Goal: Information Seeking & Learning: Check status

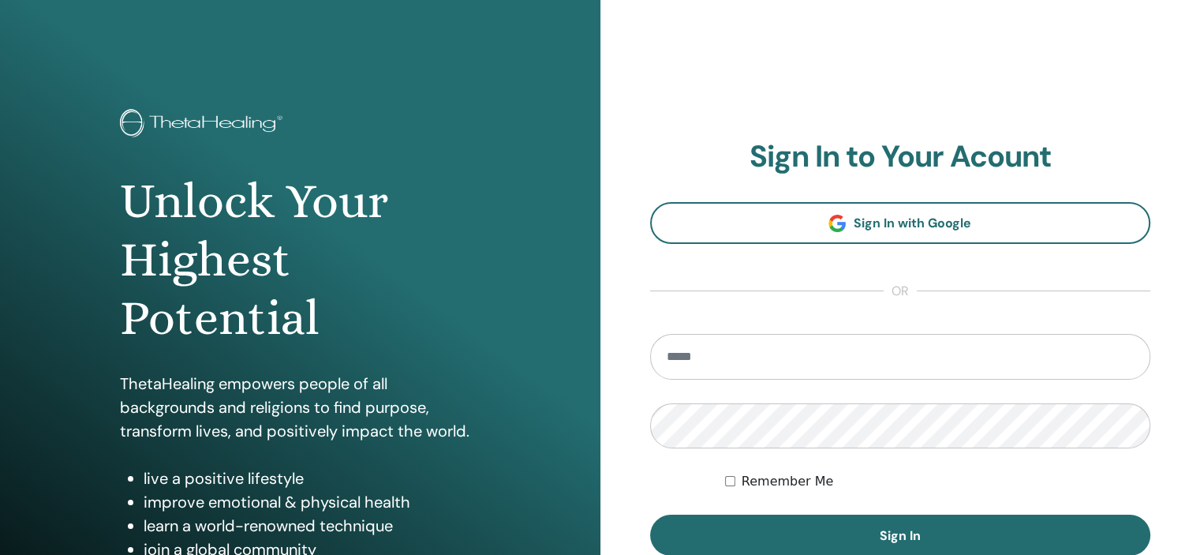
type input "*"
type input "**********"
click at [650, 514] on button "Sign In" at bounding box center [900, 534] width 501 height 41
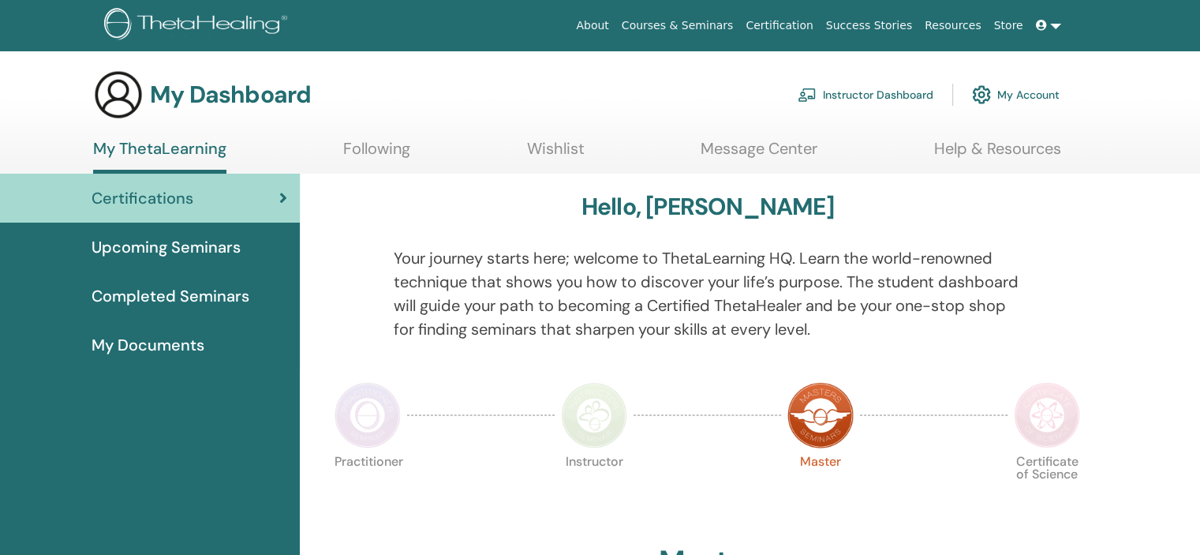
click at [906, 95] on link "Instructor Dashboard" at bounding box center [866, 94] width 136 height 35
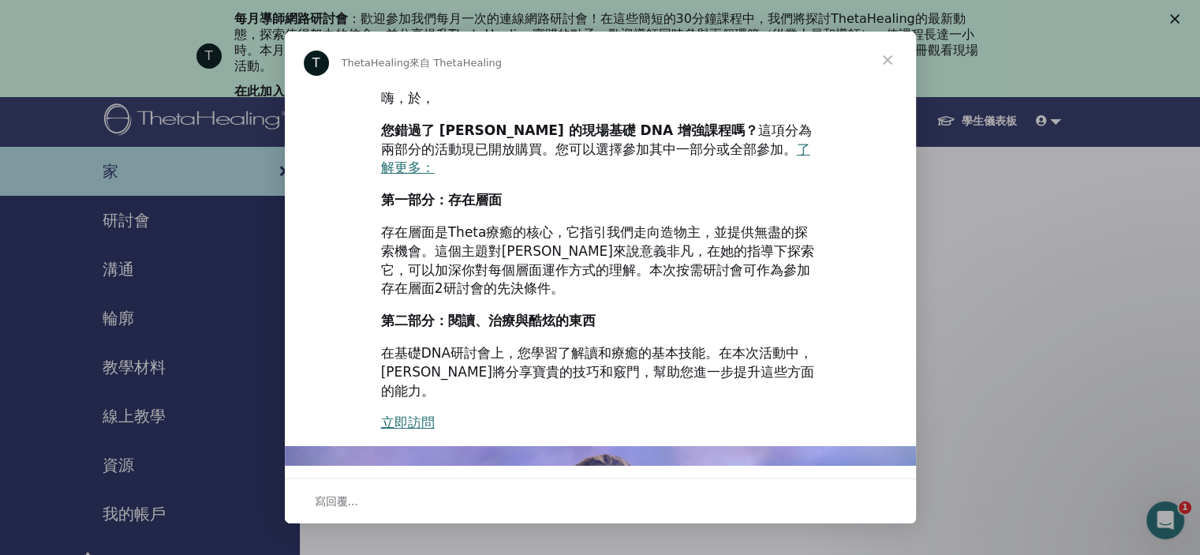
click at [900, 57] on span "關閉" at bounding box center [887, 60] width 57 height 57
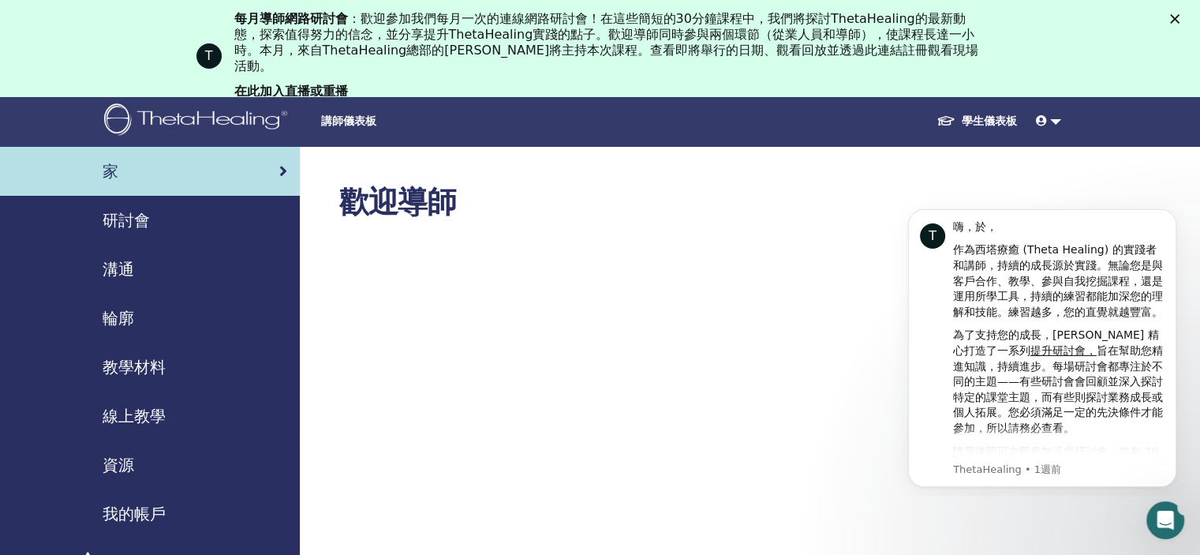
click at [985, 122] on font "學生儀表板" at bounding box center [989, 121] width 55 height 14
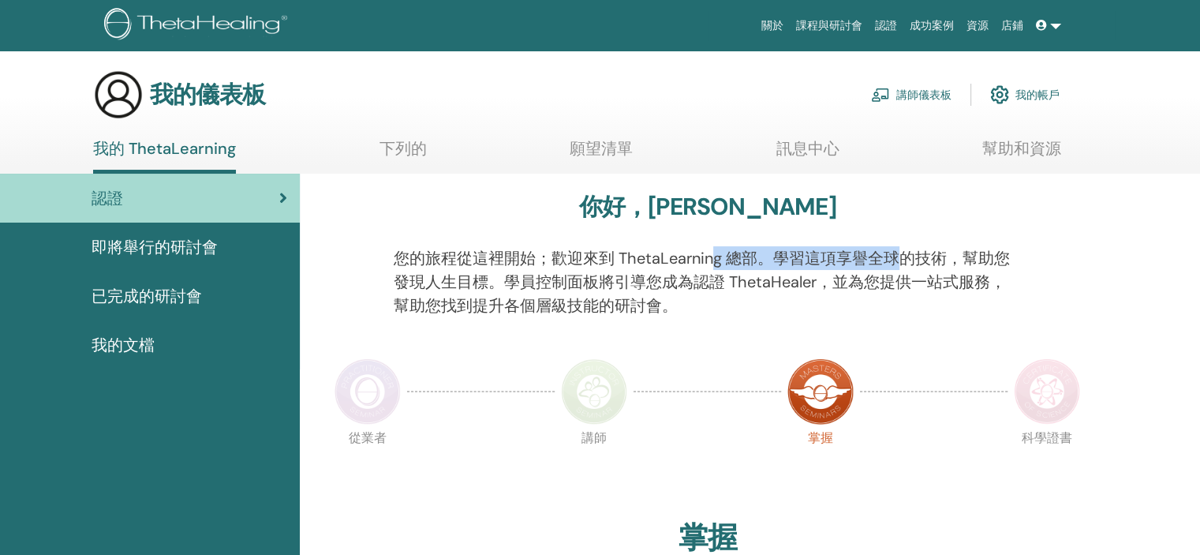
drag, startPoint x: 724, startPoint y: 269, endPoint x: 905, endPoint y: 269, distance: 181.5
click at [905, 269] on p "您的旅程從這裡開始；歡迎來到 ThetaLearning 總部。學習這項享譽全球的技術，幫助您發現人生目標。學員控制面板將引導您成為認證 ThetaHeale…" at bounding box center [708, 281] width 628 height 71
click at [185, 294] on font "已完成的研討會" at bounding box center [147, 296] width 110 height 21
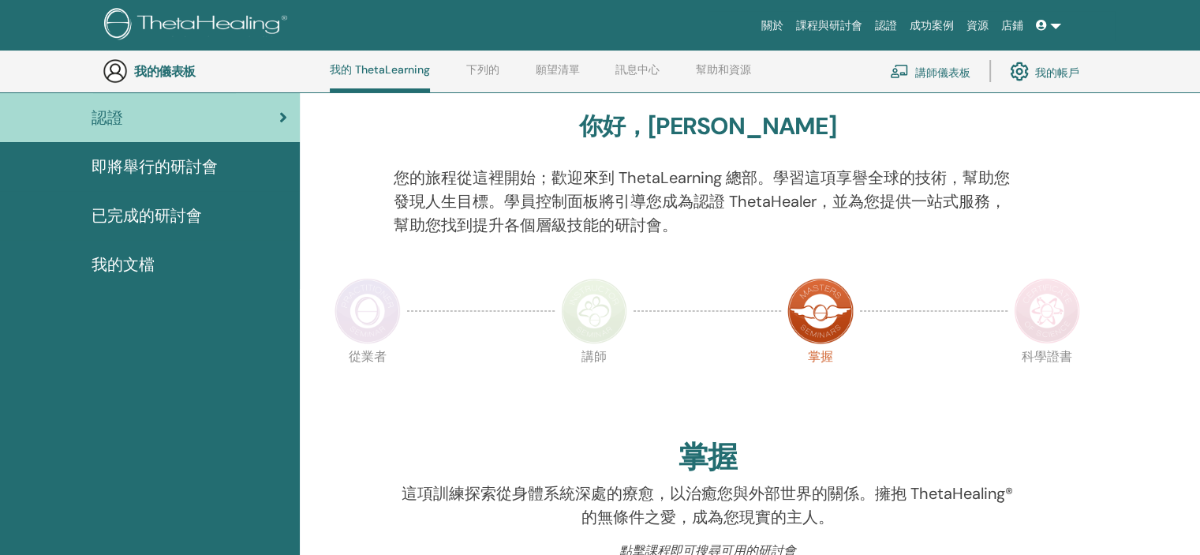
scroll to position [120, 0]
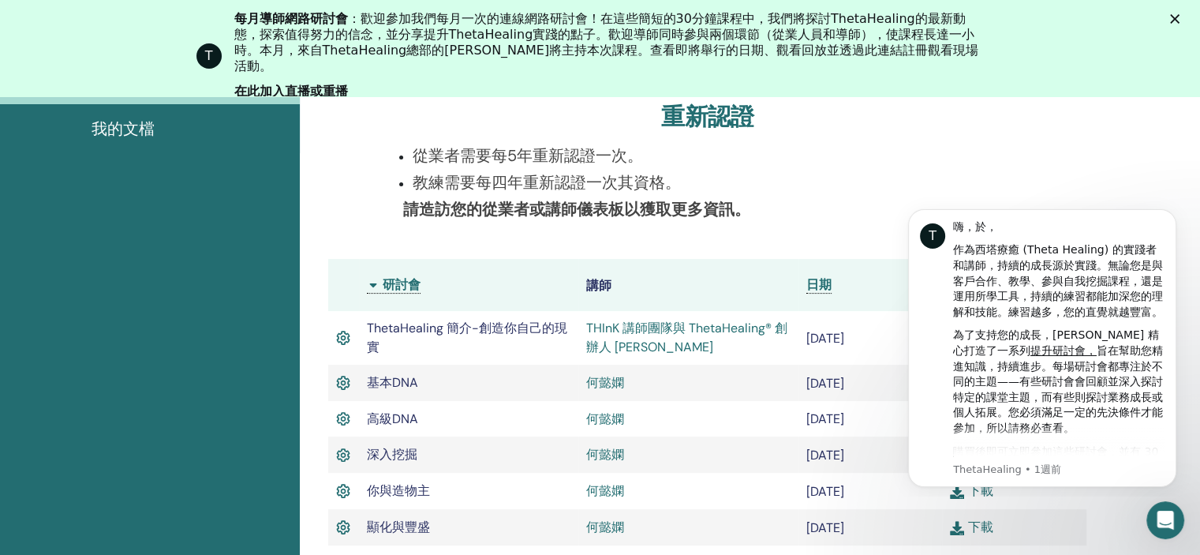
scroll to position [357, 0]
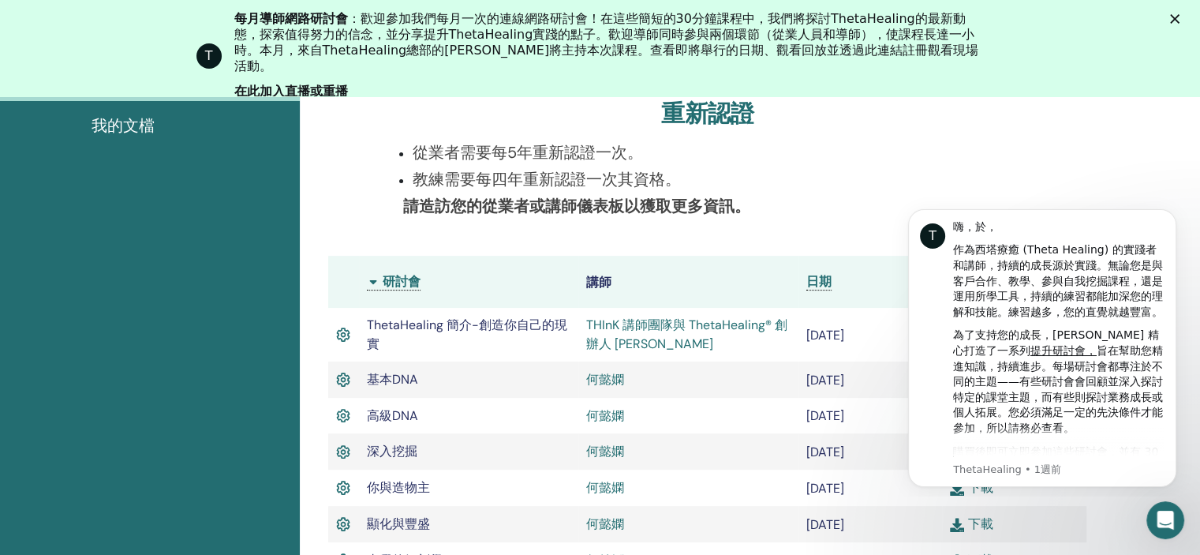
drag, startPoint x: 458, startPoint y: 204, endPoint x: 677, endPoint y: 196, distance: 219.5
click at [677, 196] on font "請造訪您的從業者或講師儀表板以獲取更多資訊。" at bounding box center [576, 206] width 347 height 21
drag, startPoint x: 562, startPoint y: 208, endPoint x: 698, endPoint y: 189, distance: 137.8
click at [698, 189] on div "從業者需要每5年重新認證一次。 教練需要每四年重新認證一次其資格。 請造訪您的從業者或講師儀表板以獲取更多資訊。" at bounding box center [708, 188] width 652 height 96
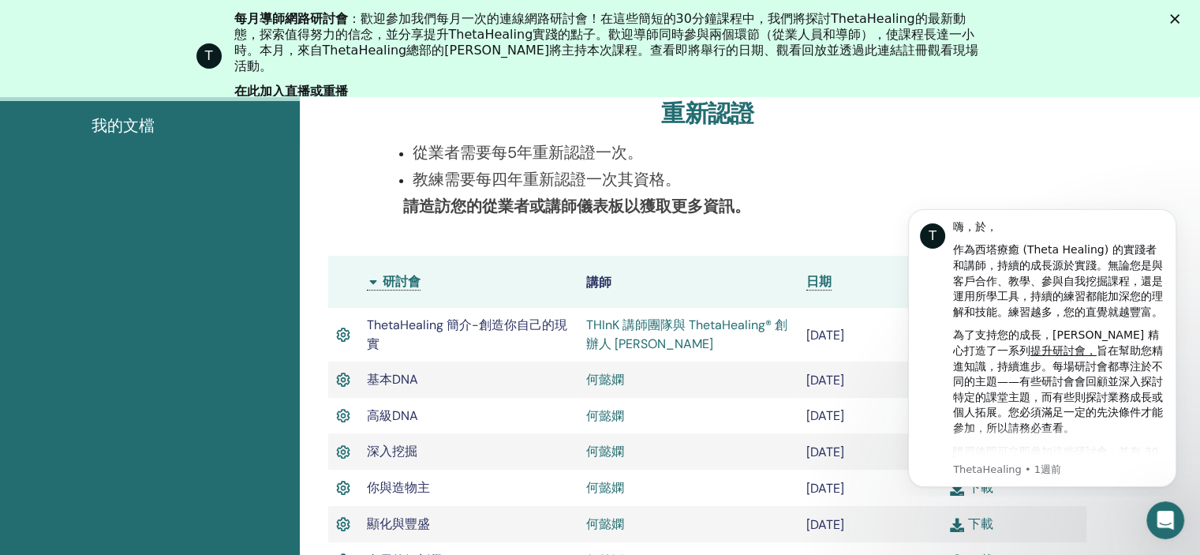
click at [698, 189] on p "教練需要每四年重新認證一次其資格。" at bounding box center [717, 179] width 609 height 24
click at [821, 167] on p "教練需要每四年重新認證一次其資格。" at bounding box center [717, 179] width 609 height 24
click at [642, 192] on div "從業者需要每5年重新認證一次。 教練需要每四年重新認證一次其資格。 請造訪您的從業者或講師儀表板以獲取更多資訊。" at bounding box center [708, 188] width 652 height 96
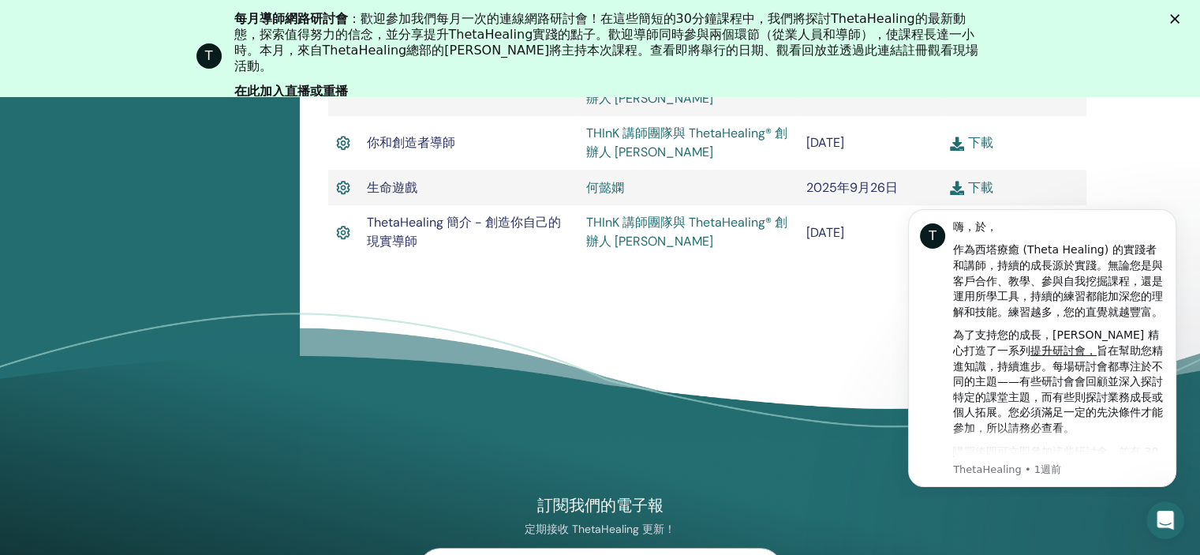
scroll to position [1225, 0]
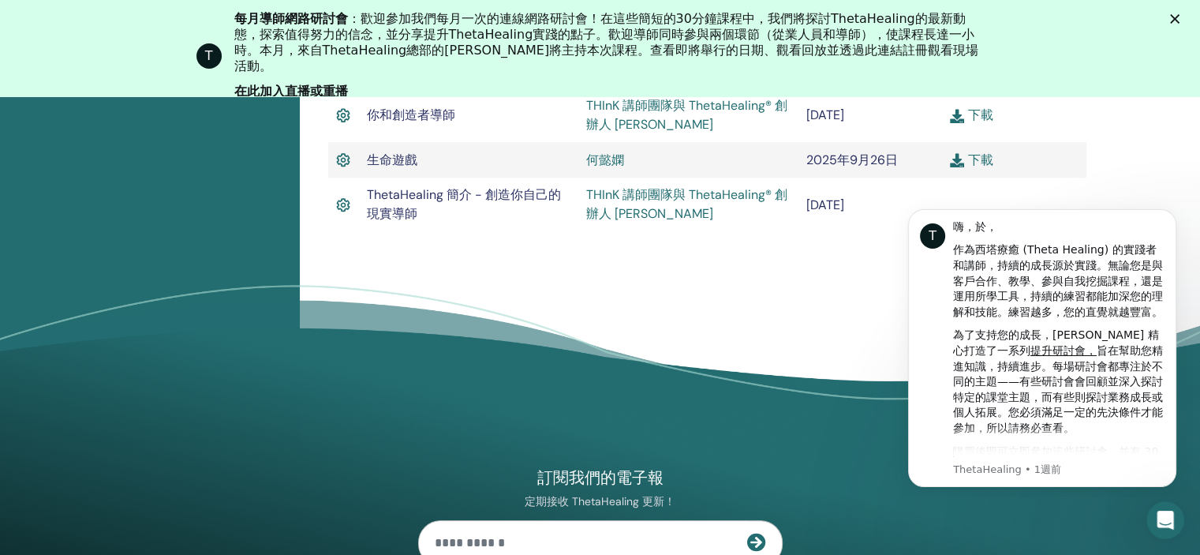
click at [960, 166] on img at bounding box center [957, 160] width 14 height 14
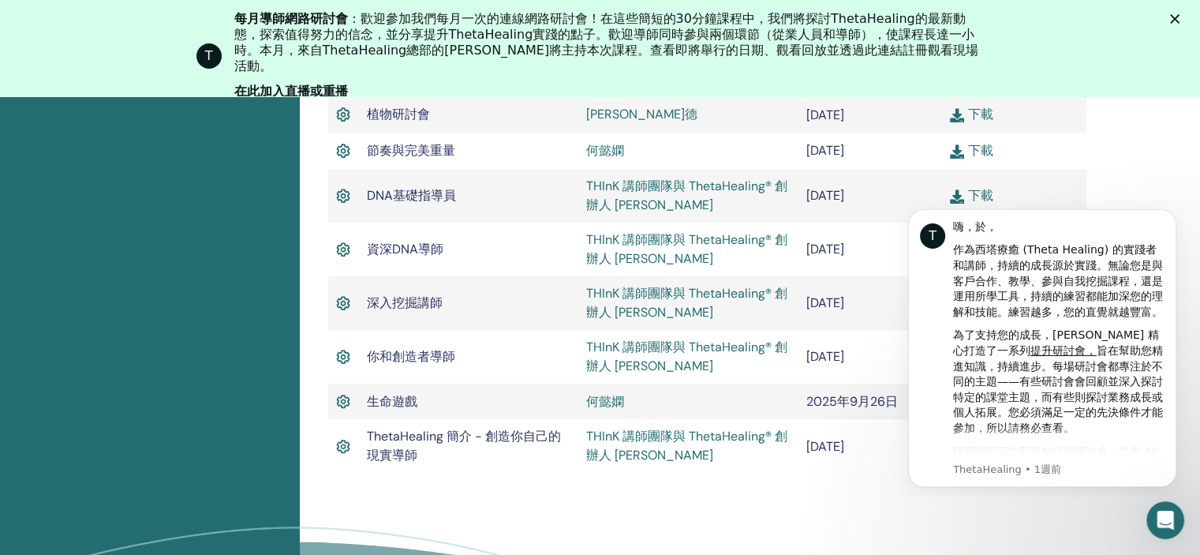
scroll to position [1016, 0]
